Goal: Task Accomplishment & Management: Manage account settings

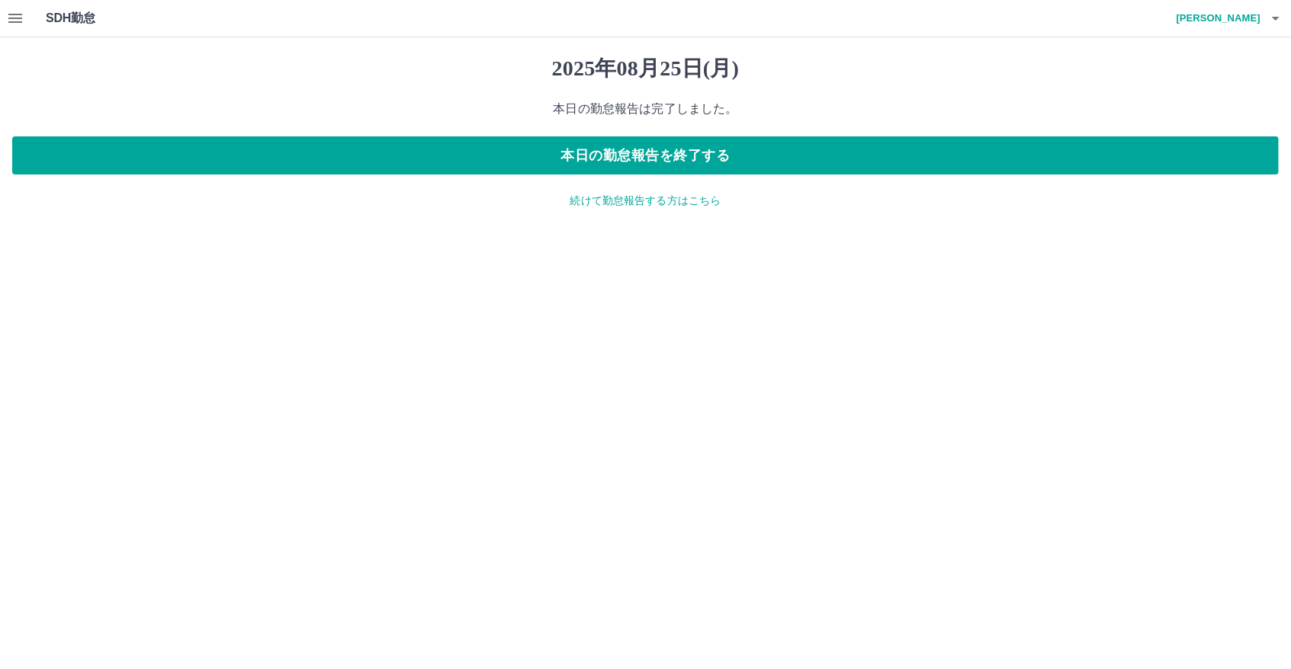
click at [664, 204] on p "続けて勤怠報告する方はこちら" at bounding box center [645, 201] width 1266 height 16
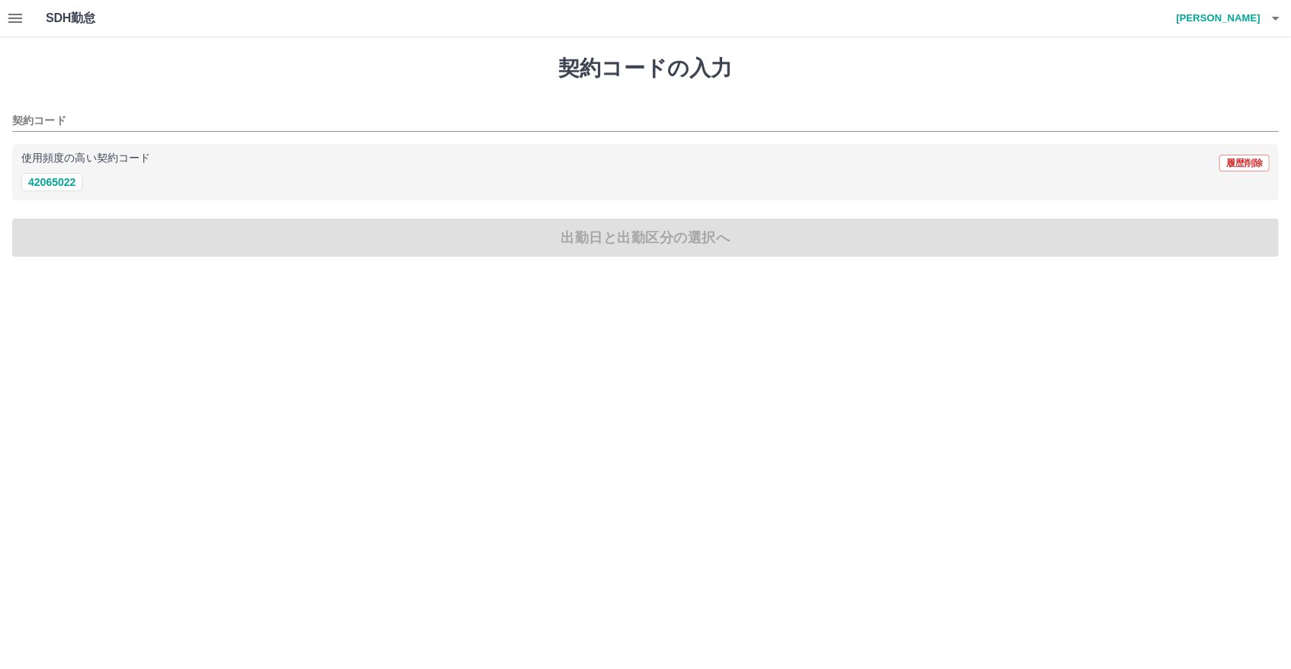
click at [18, 21] on icon "button" at bounding box center [15, 18] width 18 height 18
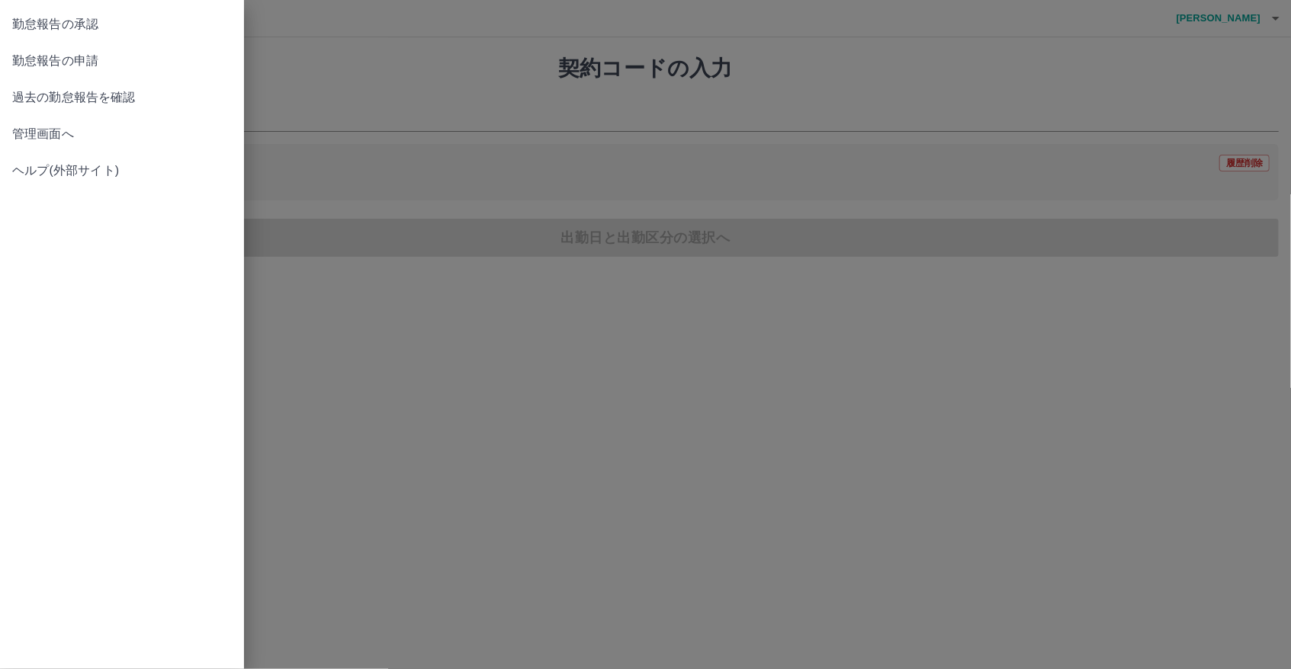
click at [53, 28] on span "勤怠報告の承認" at bounding box center [122, 24] width 220 height 18
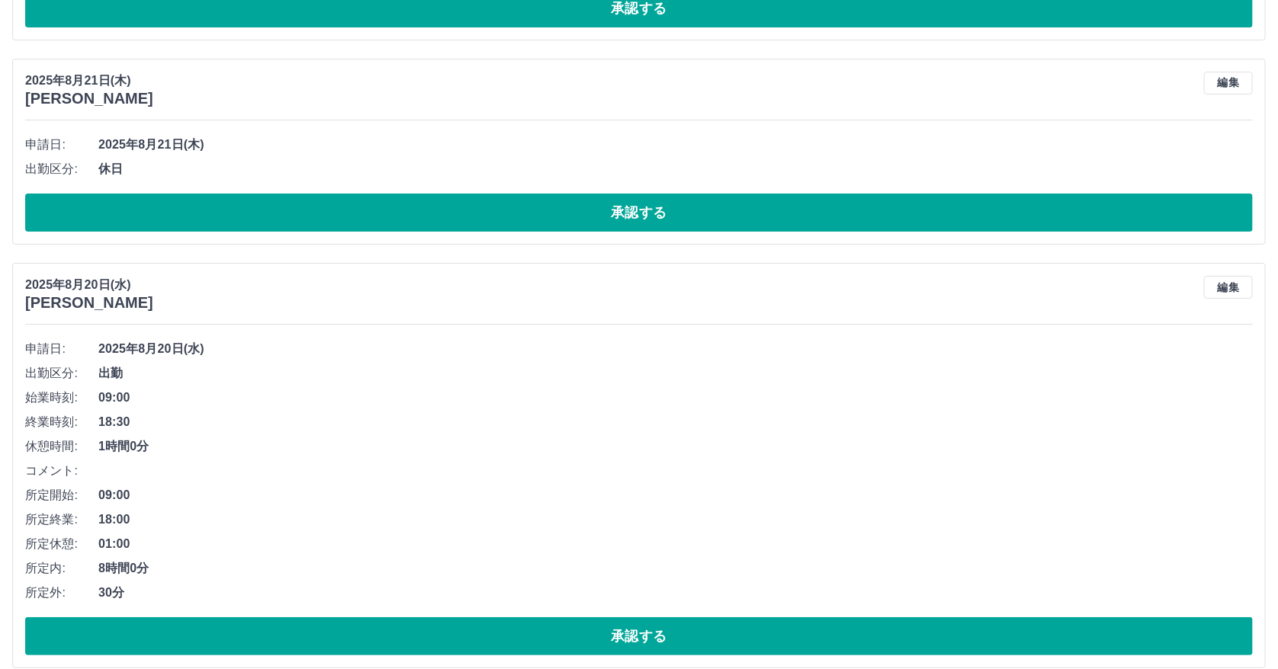
scroll to position [2857, 0]
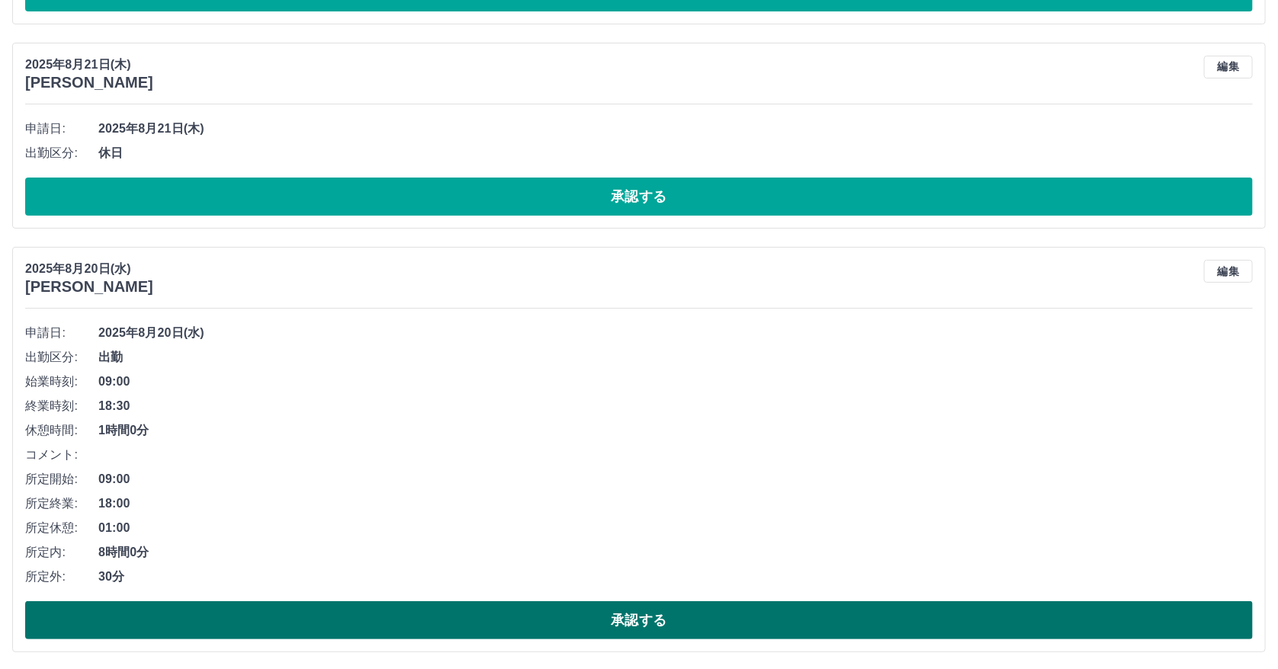
click at [520, 621] on button "承認する" at bounding box center [638, 620] width 1227 height 38
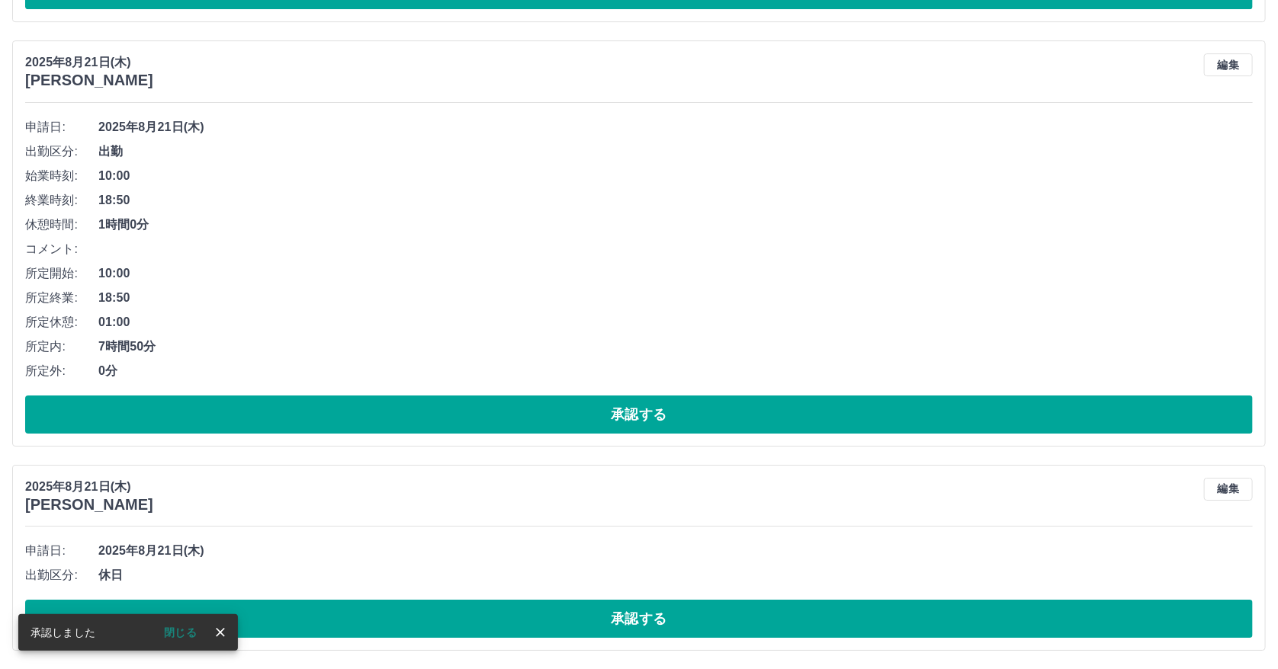
scroll to position [2433, 0]
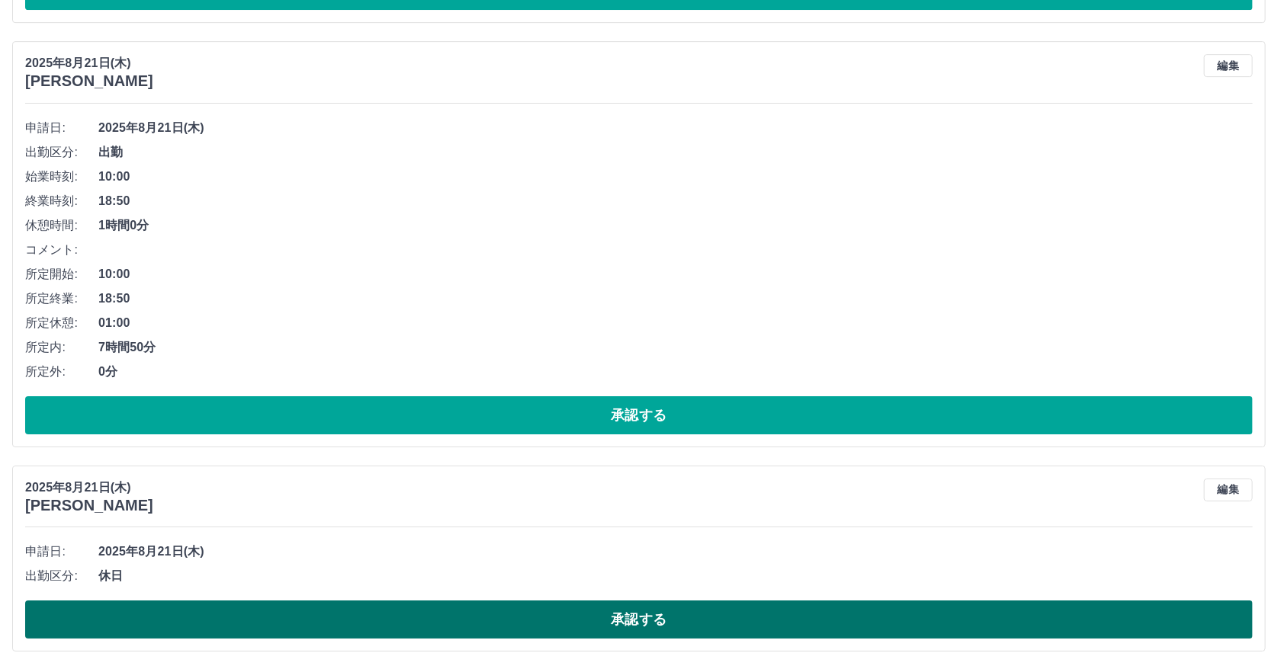
click at [428, 608] on button "承認する" at bounding box center [638, 620] width 1227 height 38
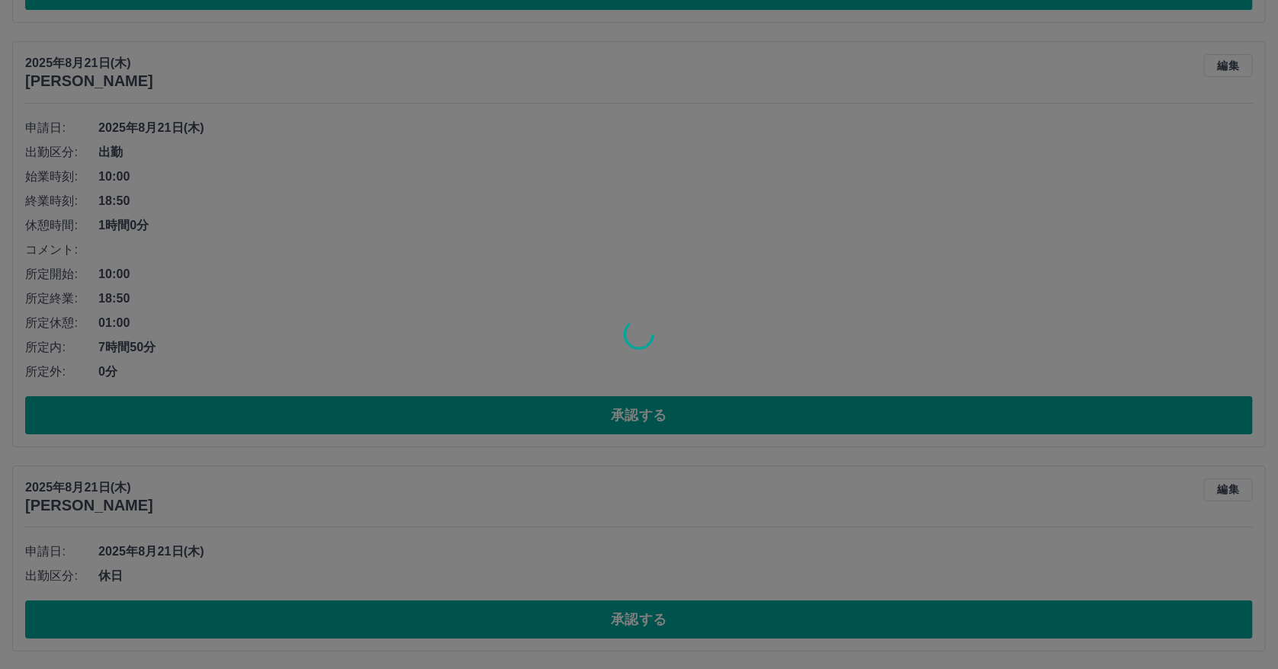
scroll to position [2228, 0]
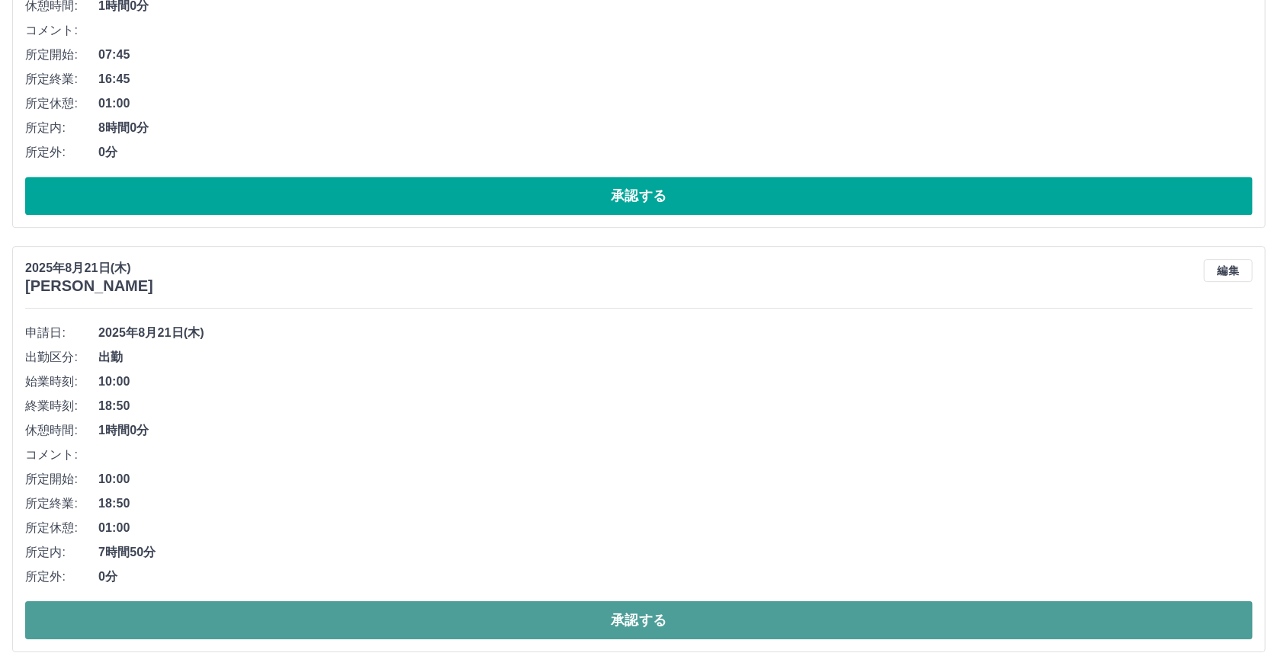
click at [607, 623] on button "承認する" at bounding box center [638, 620] width 1227 height 38
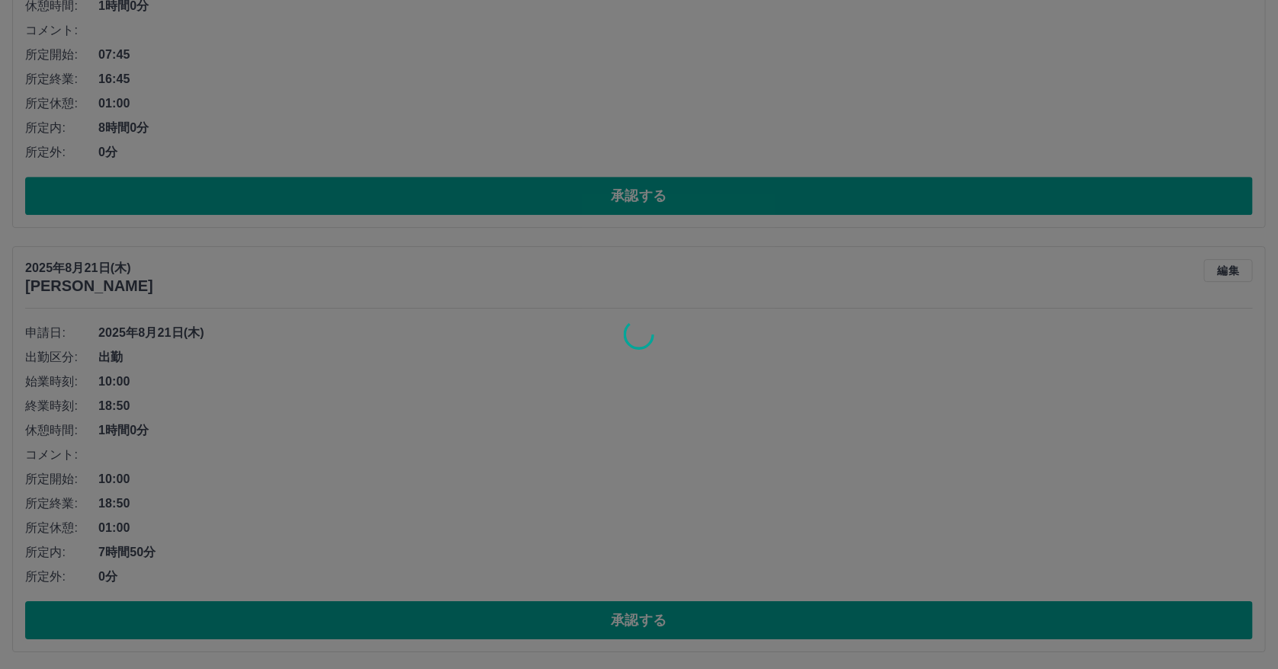
scroll to position [1805, 0]
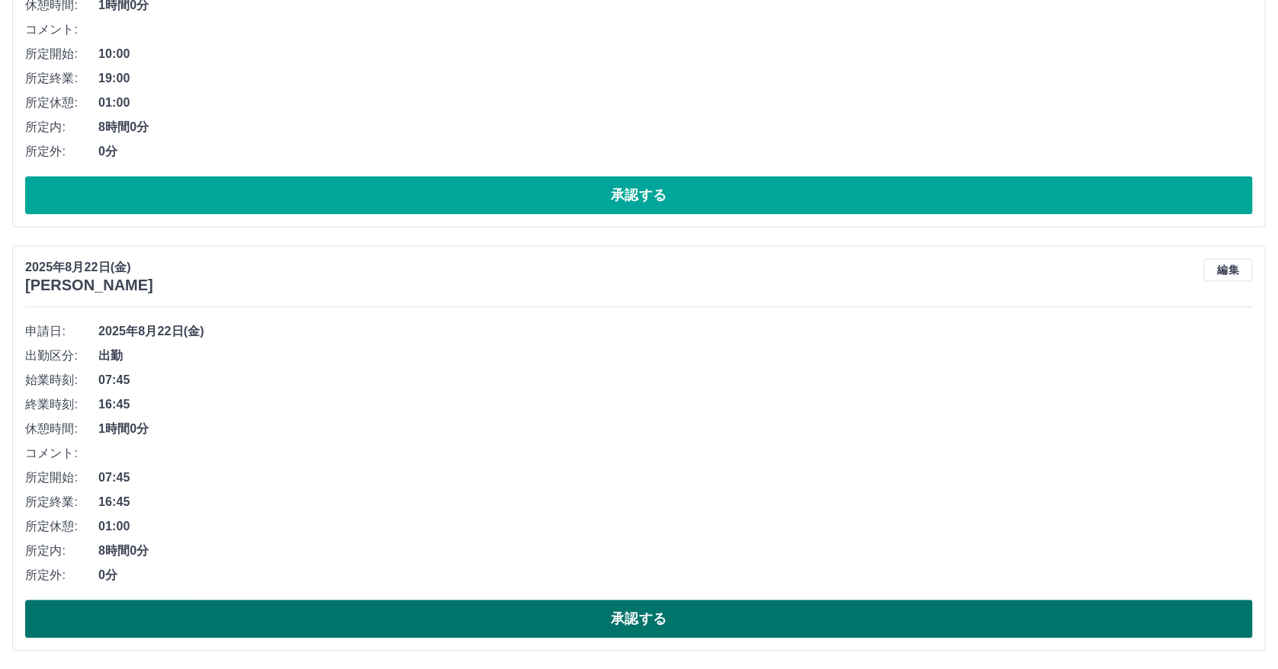
click at [171, 614] on button "承認する" at bounding box center [638, 619] width 1227 height 38
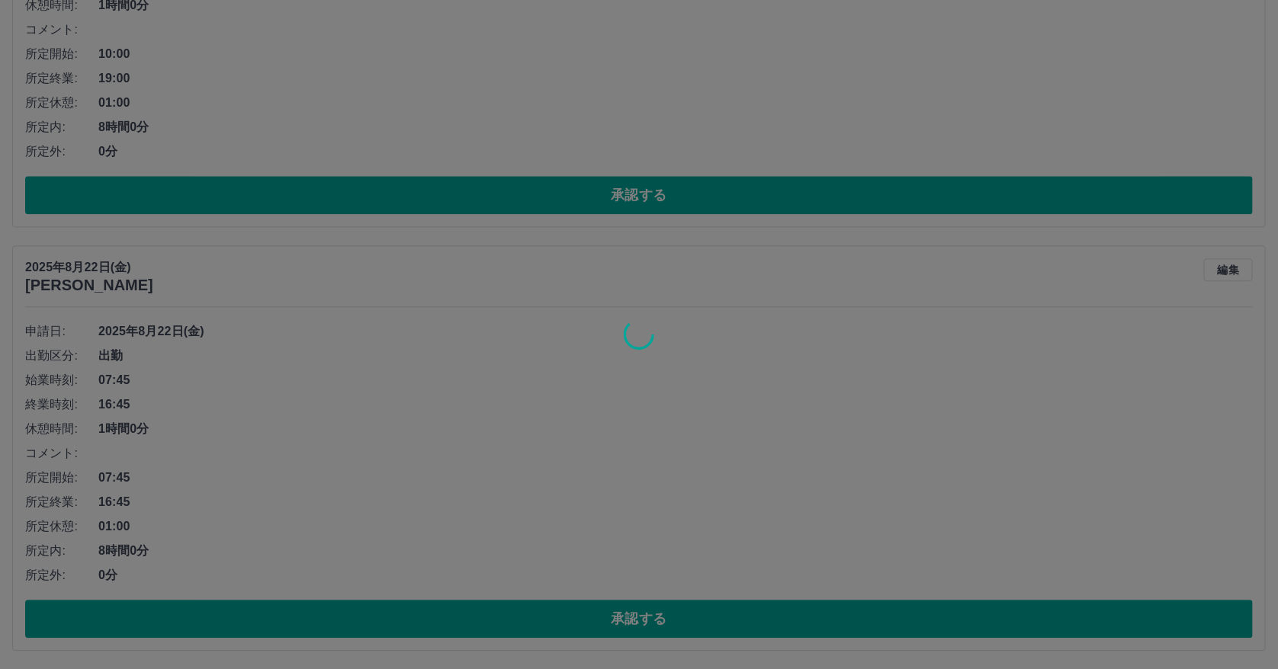
scroll to position [1381, 0]
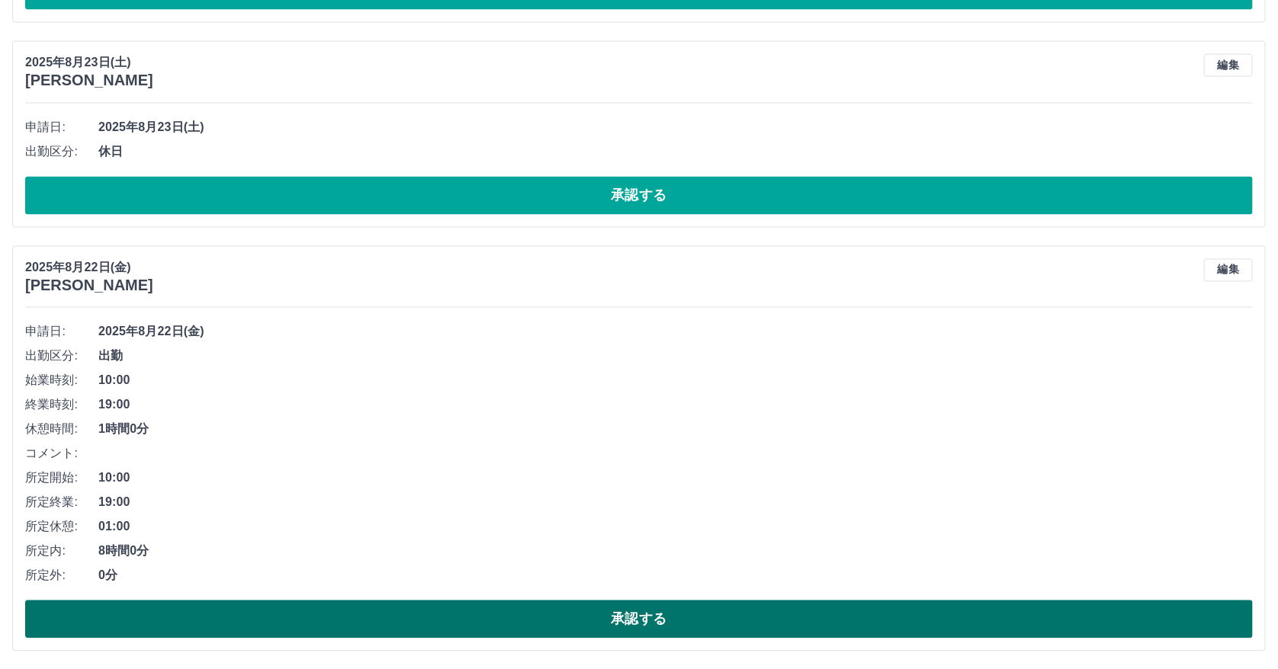
click at [531, 621] on button "承認する" at bounding box center [638, 620] width 1227 height 38
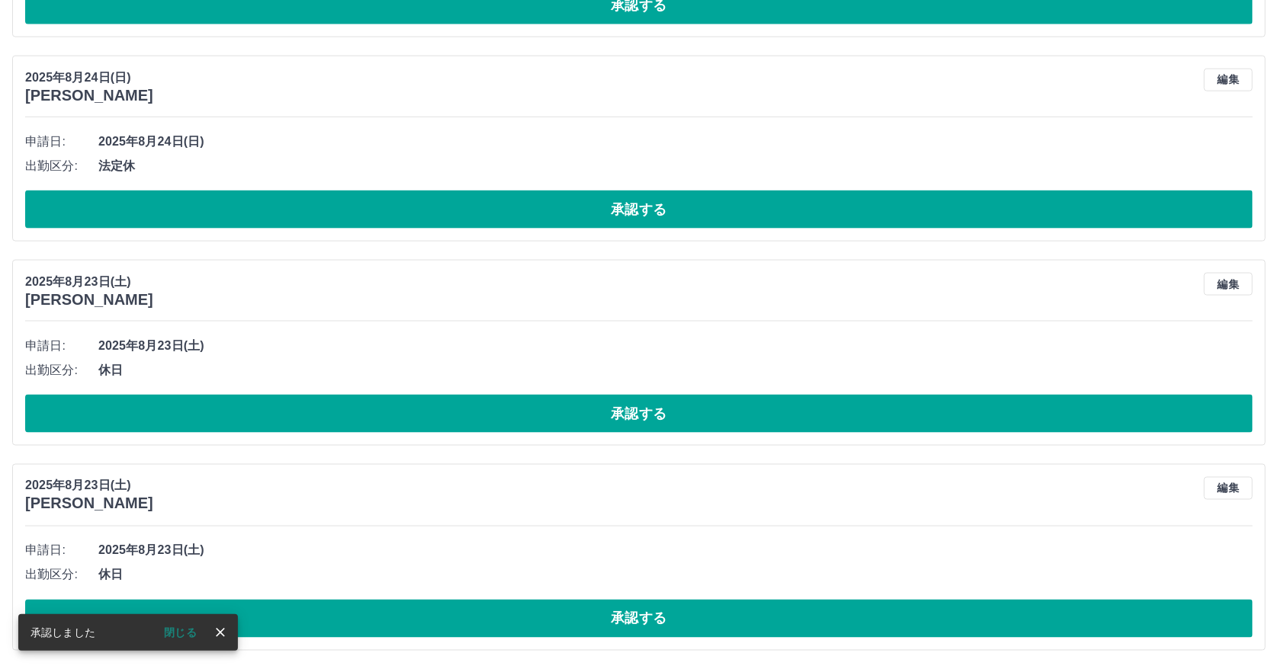
scroll to position [958, 0]
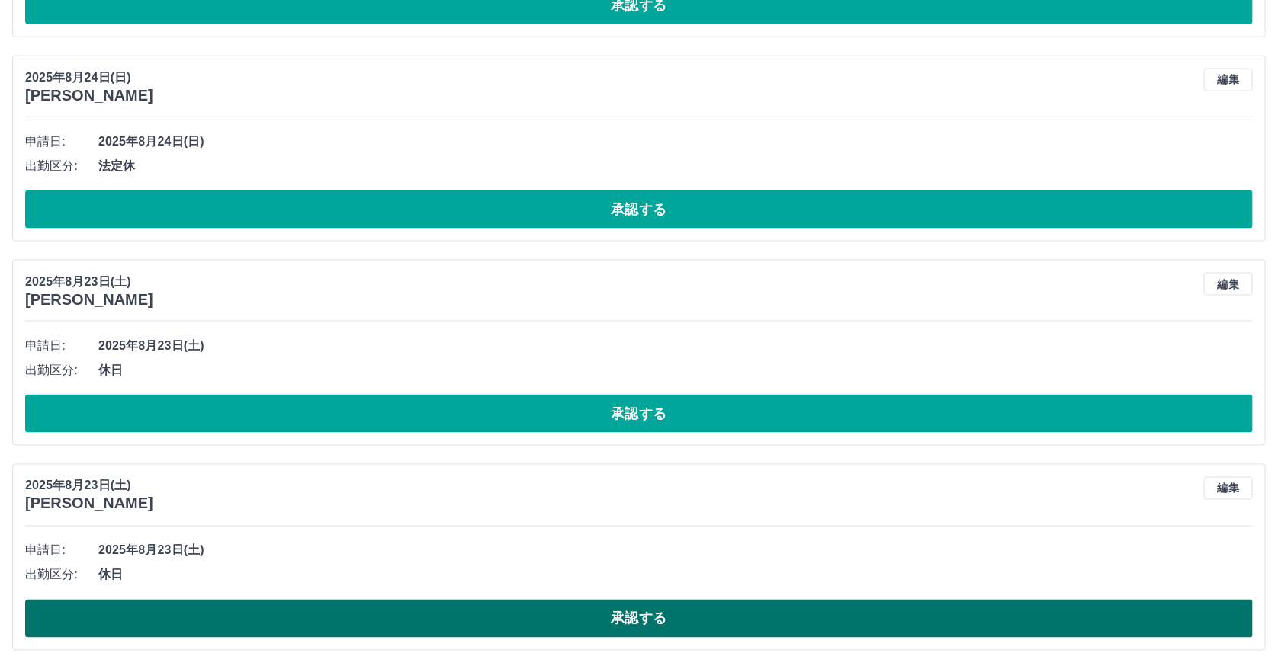
click at [566, 621] on button "承認する" at bounding box center [638, 619] width 1227 height 38
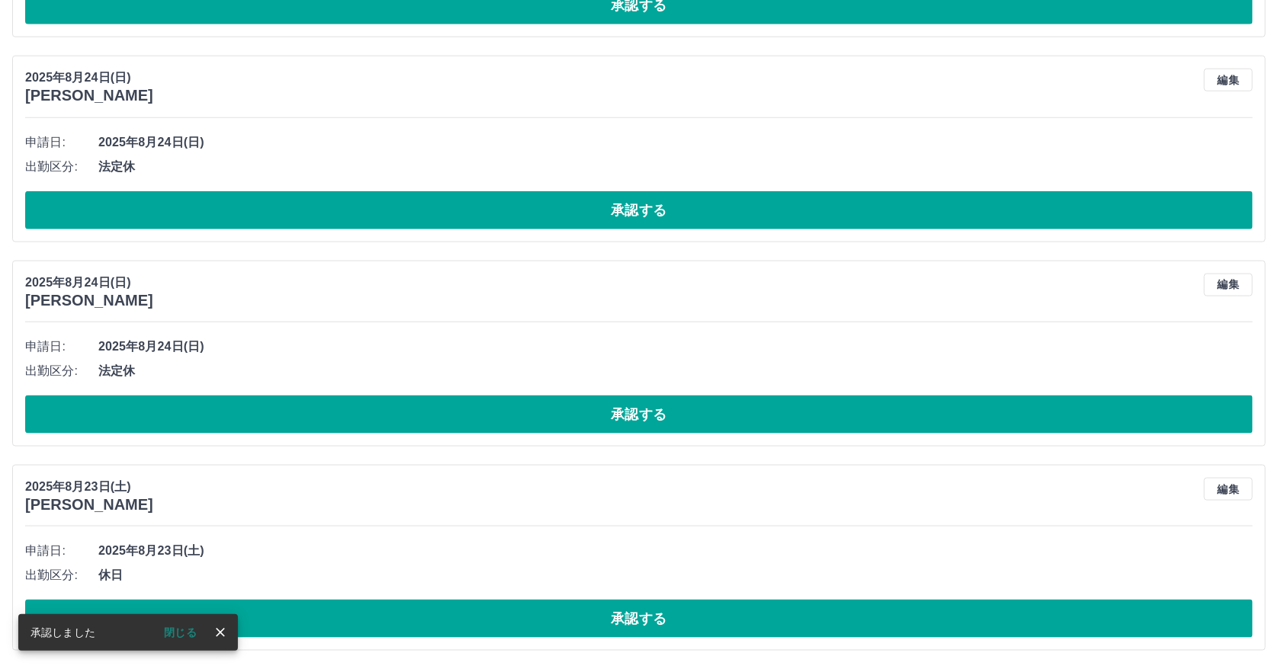
scroll to position [752, 0]
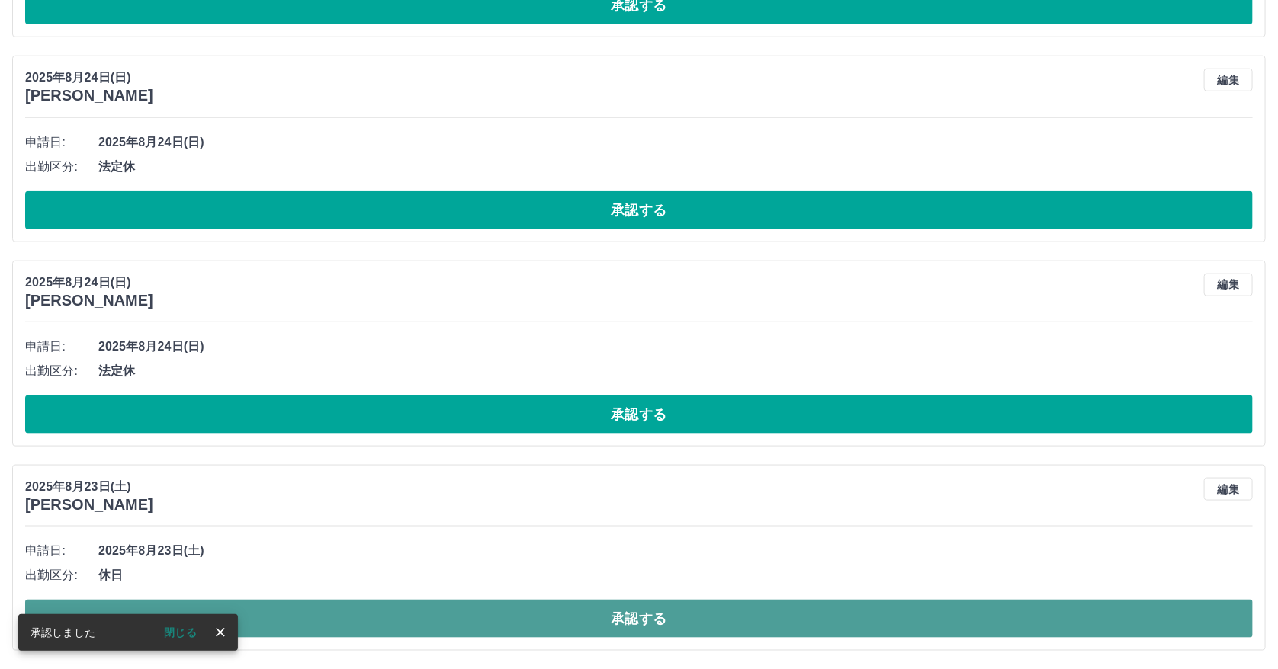
click at [558, 623] on button "承認する" at bounding box center [638, 619] width 1227 height 38
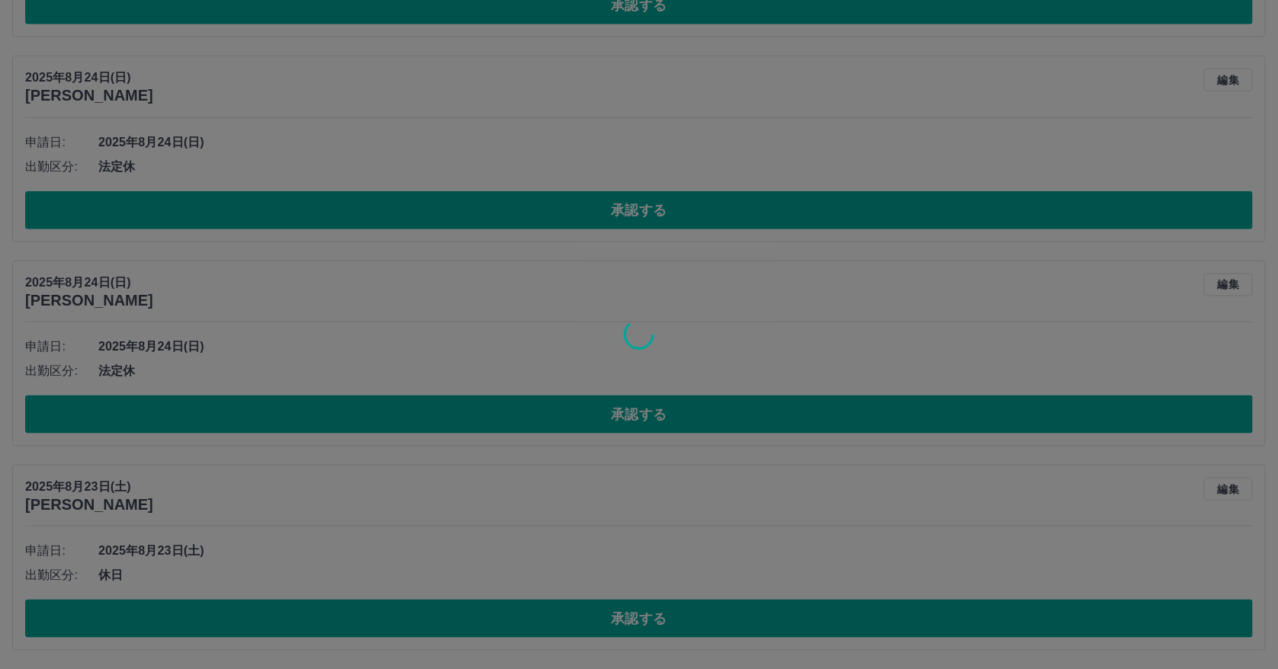
scroll to position [549, 0]
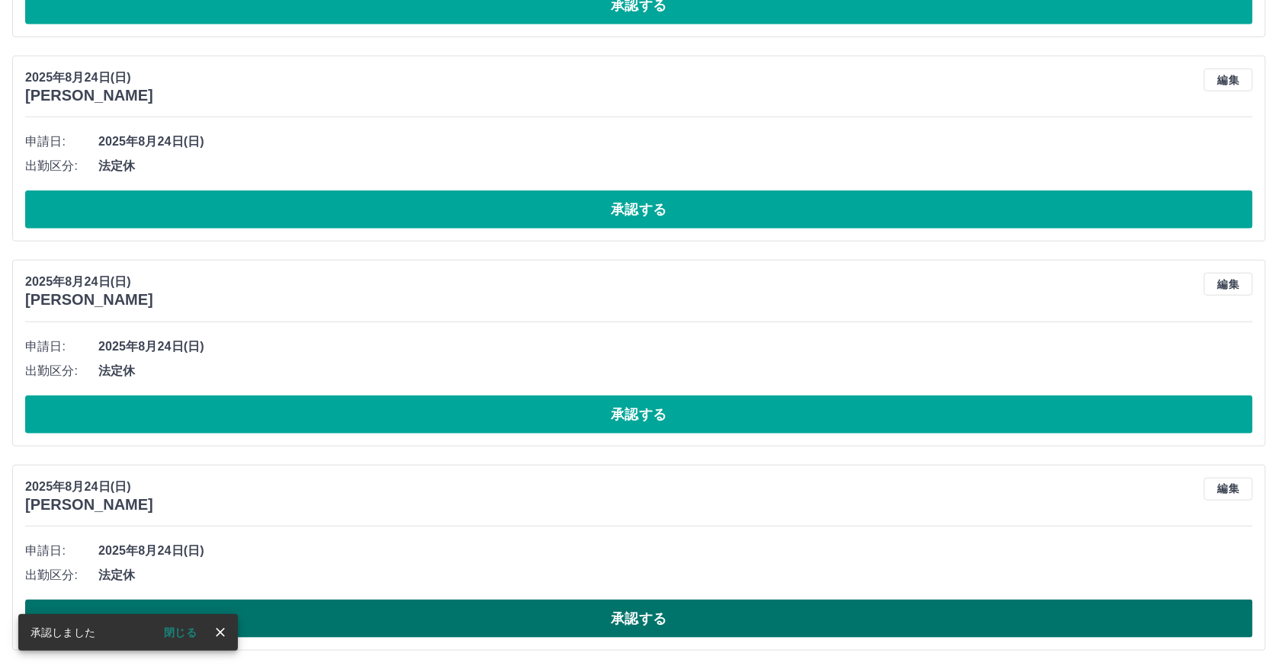
click at [591, 624] on button "承認する" at bounding box center [638, 619] width 1227 height 38
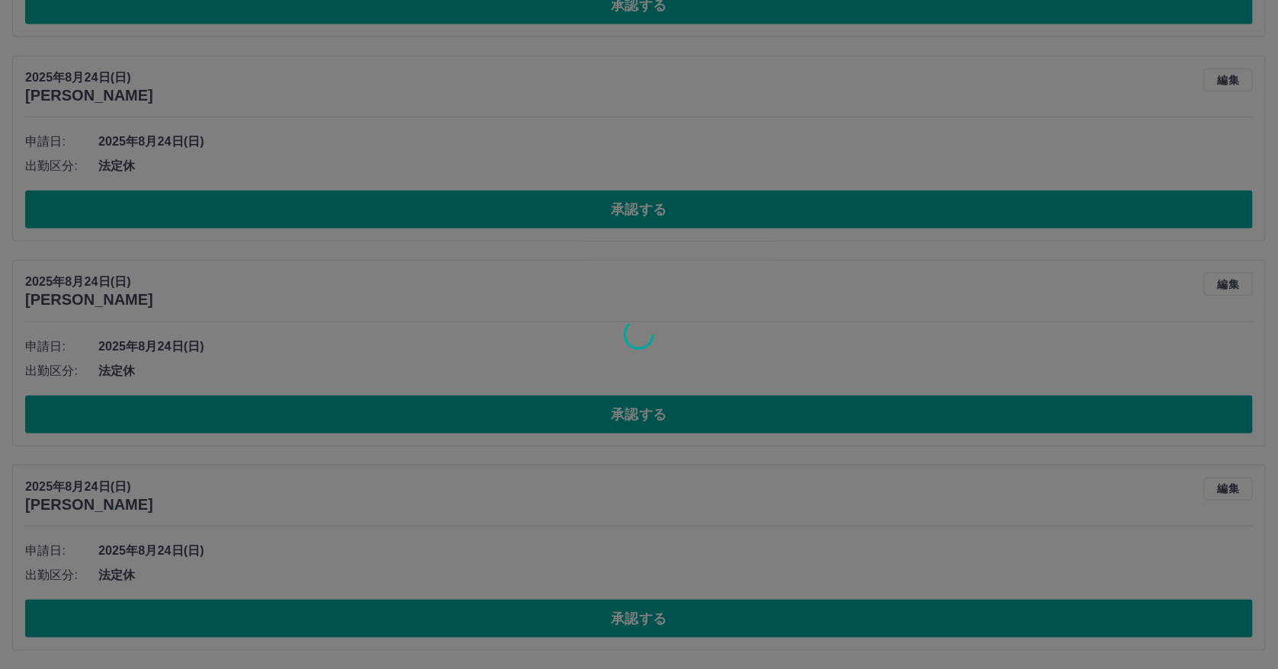
scroll to position [344, 0]
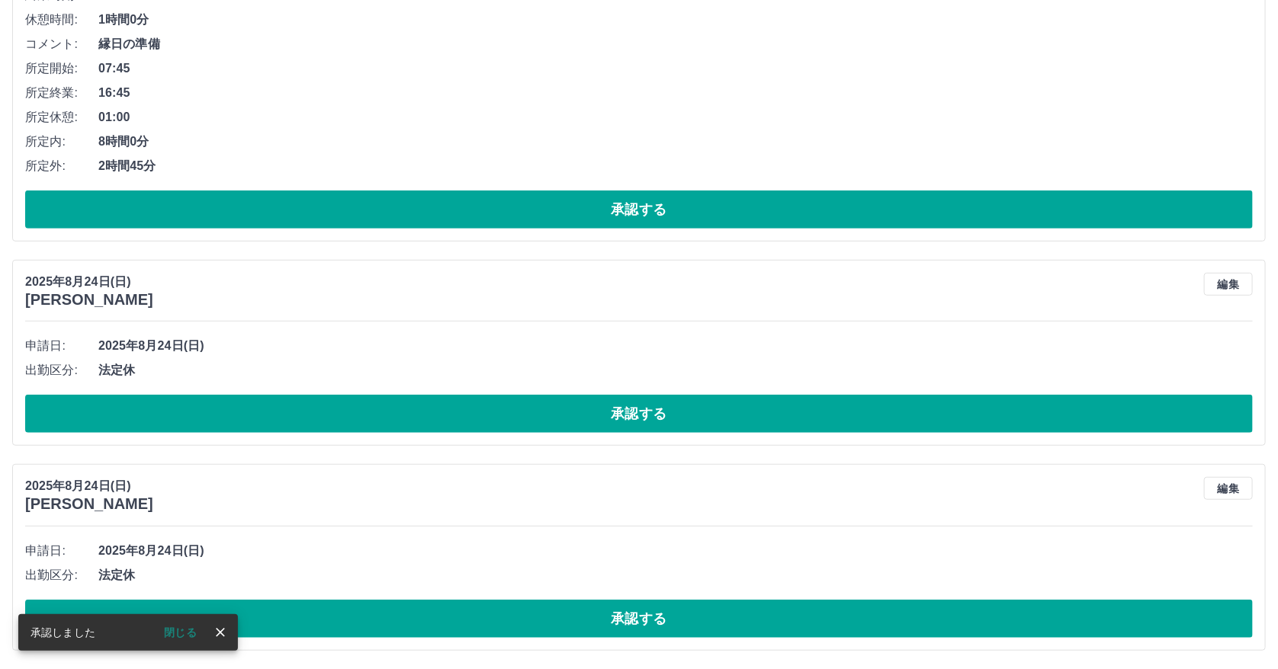
click at [593, 622] on button "承認する" at bounding box center [638, 619] width 1227 height 38
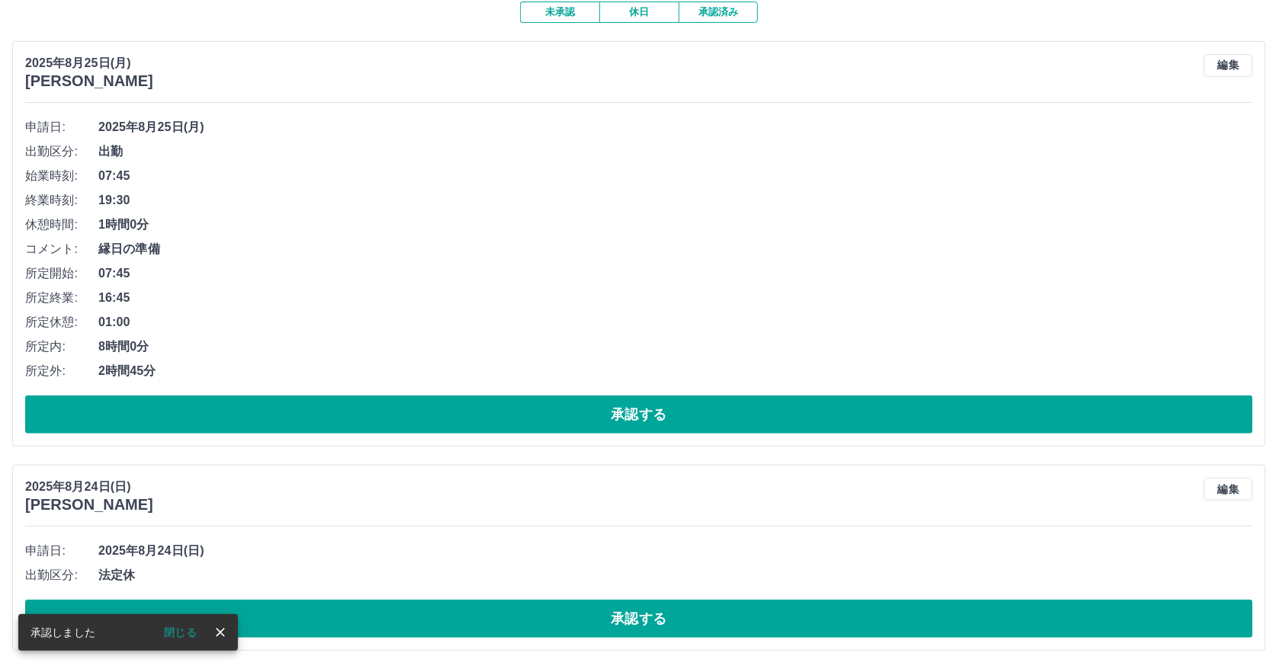
scroll to position [140, 0]
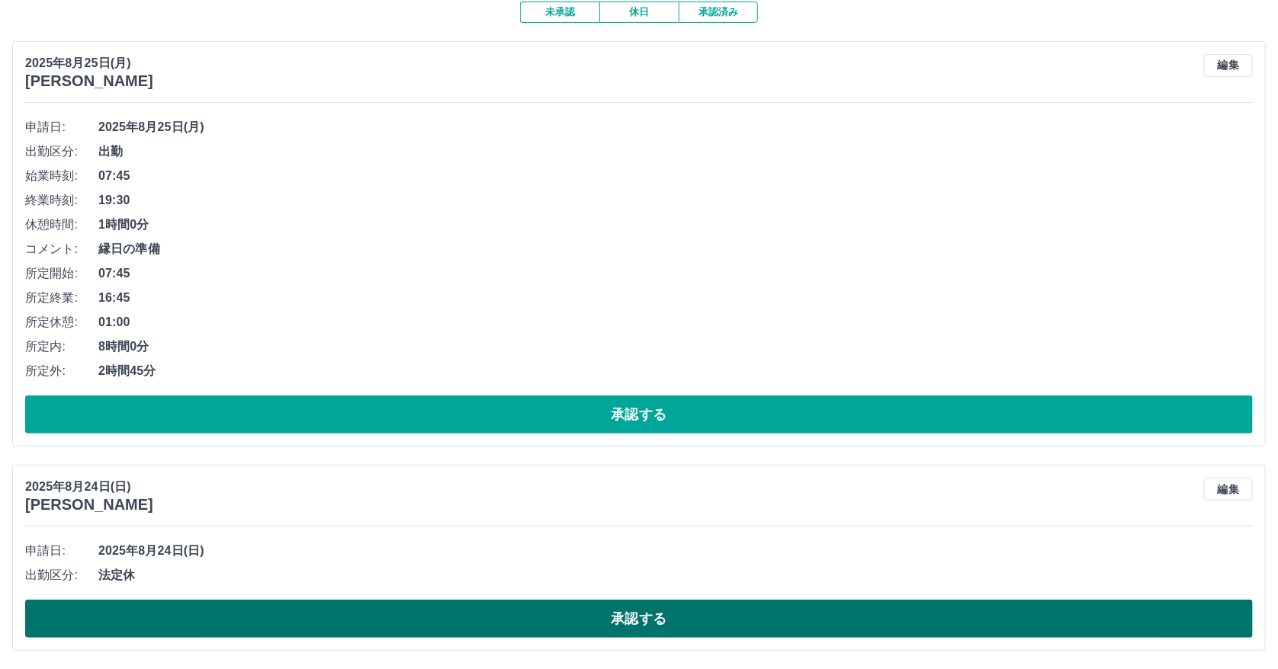
click at [579, 621] on button "承認する" at bounding box center [638, 619] width 1227 height 38
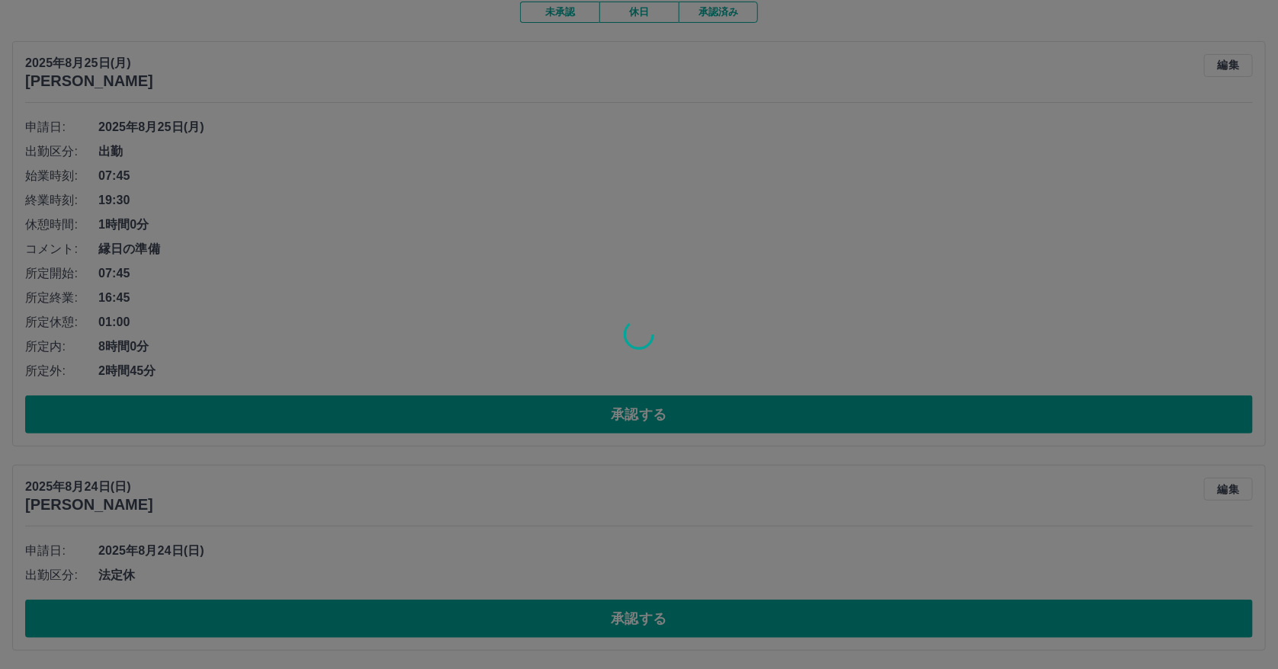
scroll to position [0, 0]
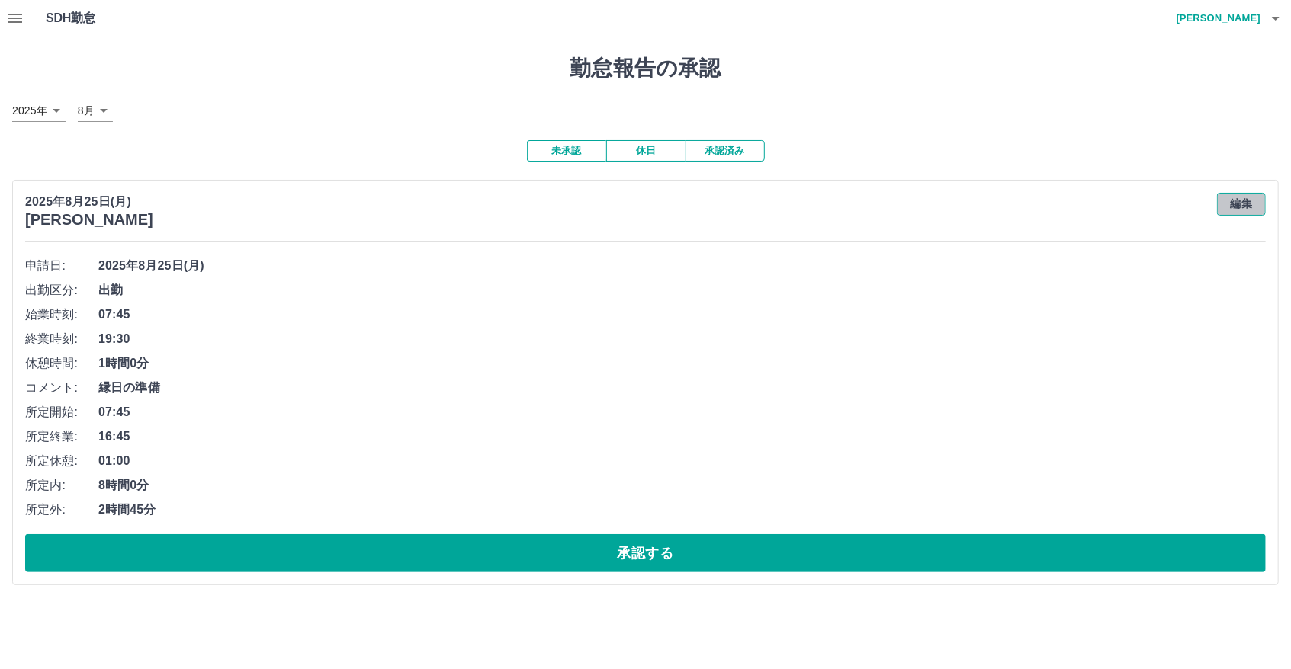
click at [1250, 205] on button "編集" at bounding box center [1241, 204] width 49 height 23
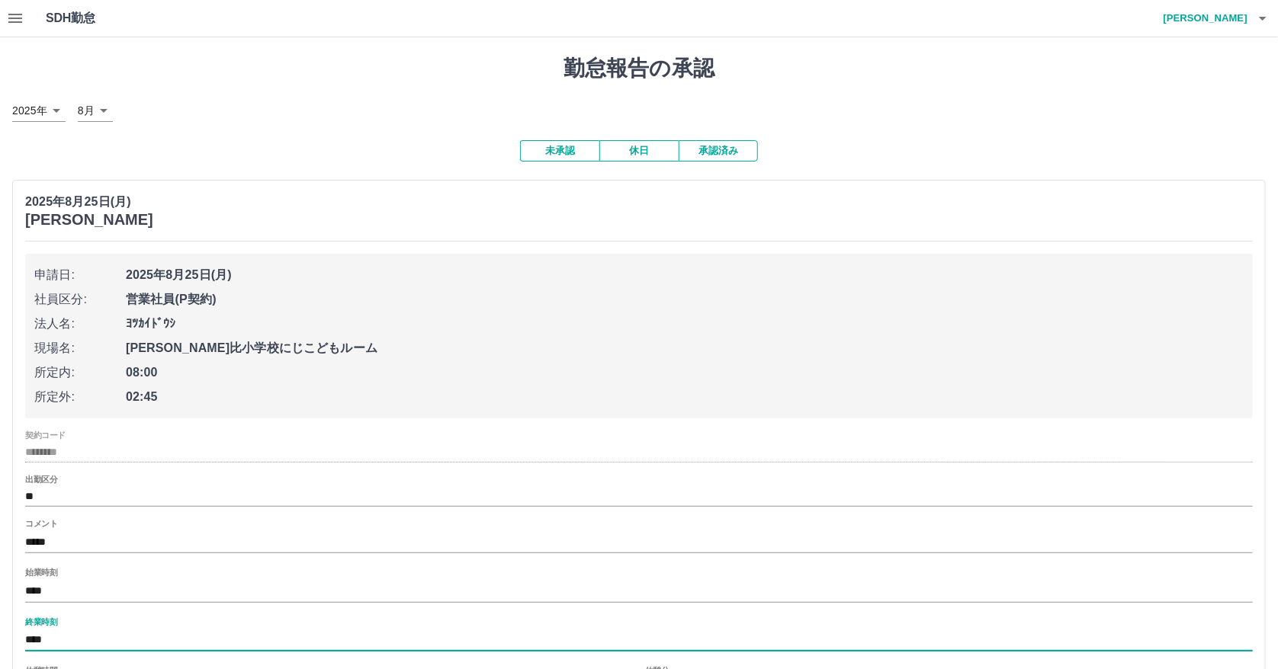
click at [72, 640] on input "****" at bounding box center [638, 641] width 1227 height 22
drag, startPoint x: 41, startPoint y: 639, endPoint x: 69, endPoint y: 639, distance: 27.4
click at [69, 639] on input "****" at bounding box center [638, 641] width 1227 height 22
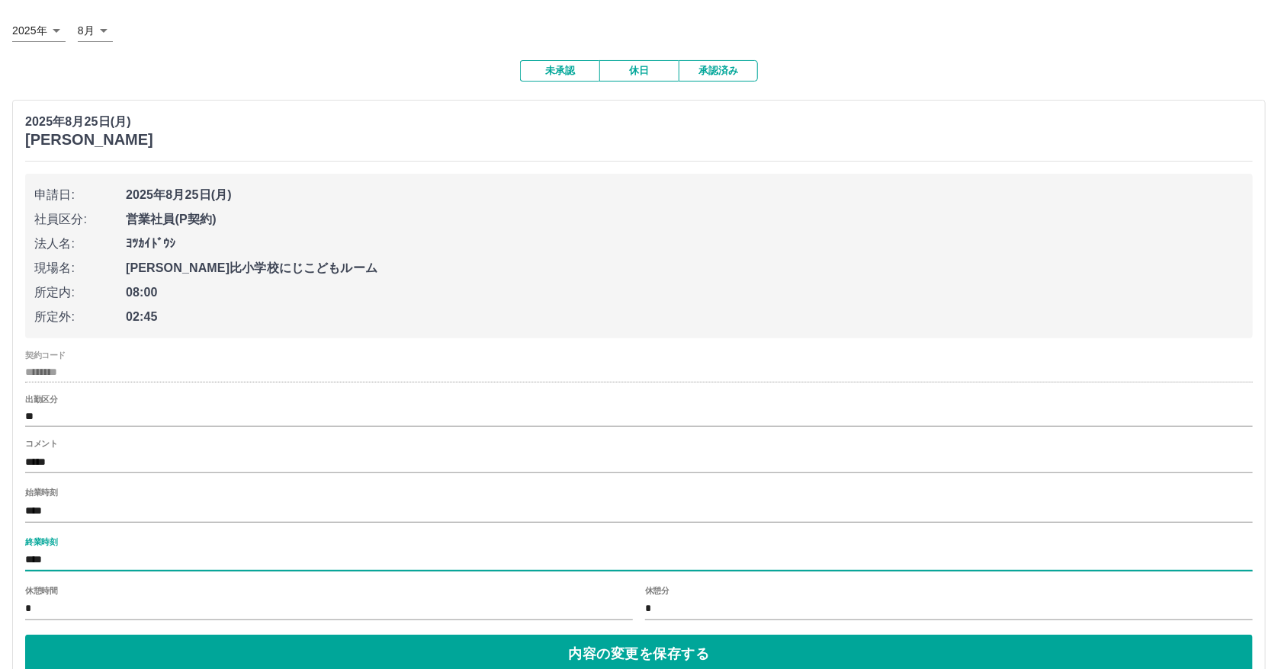
scroll to position [166, 0]
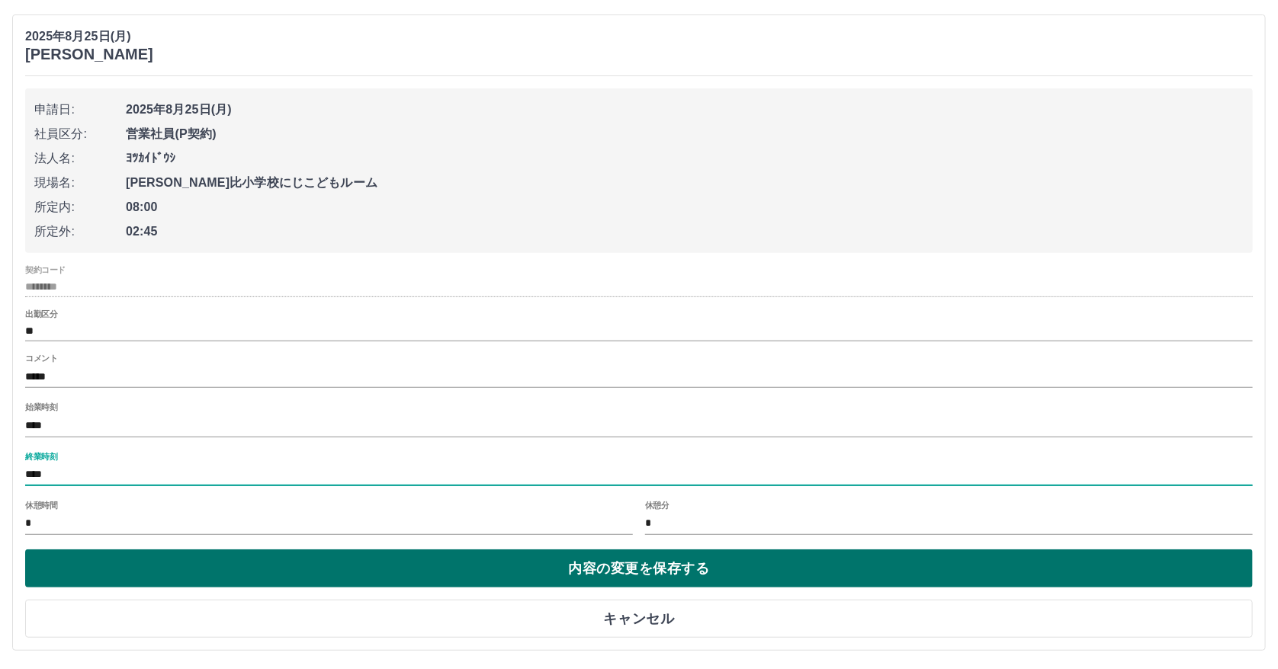
type input "****"
click at [603, 578] on button "内容の変更を保存する" at bounding box center [638, 569] width 1227 height 38
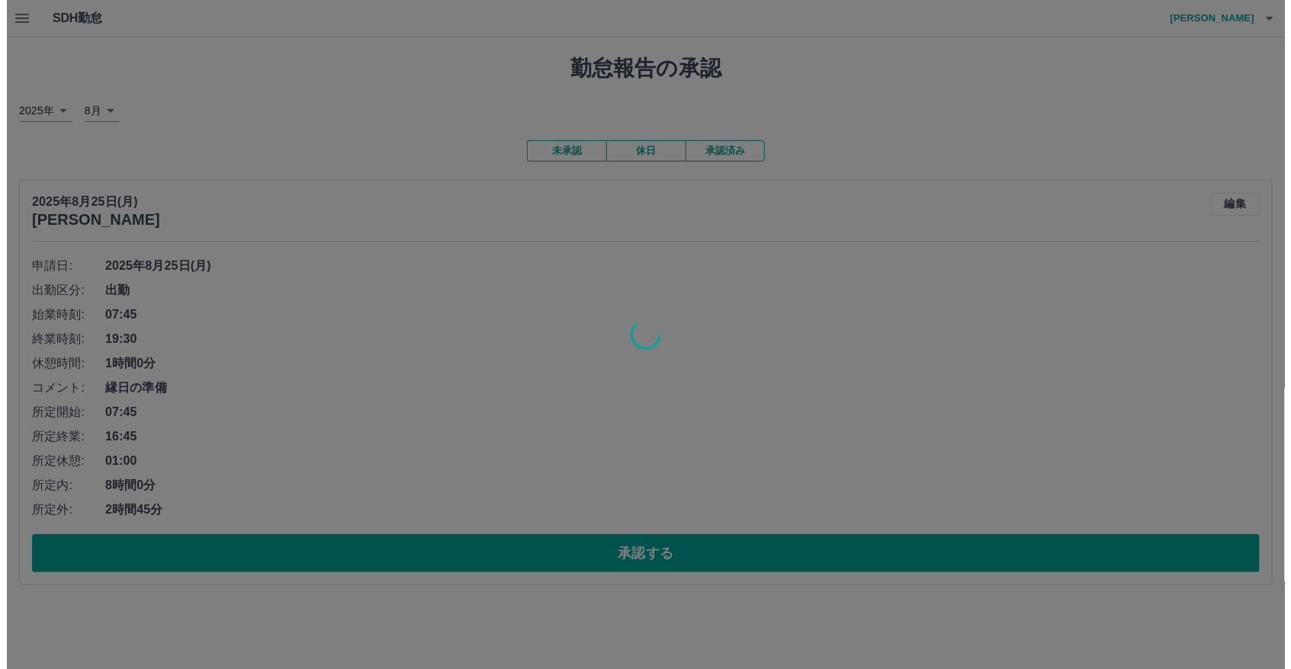
scroll to position [0, 0]
